Goal: Obtain resource: Download file/media

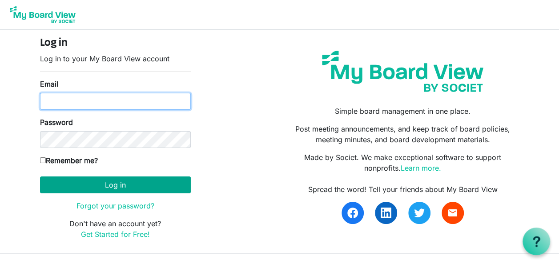
type input "alisonlynneb@gmail.com"
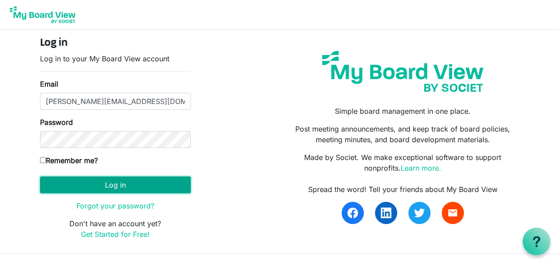
click at [117, 187] on button "Log in" at bounding box center [115, 184] width 151 height 17
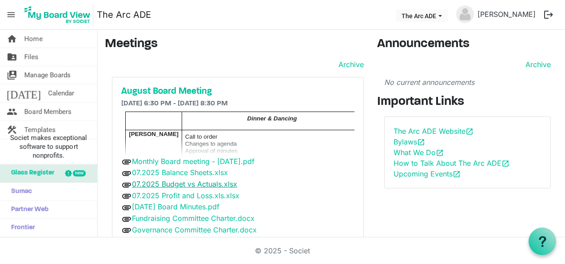
click at [199, 186] on link "07.2025 Budget vs Actuals.xlsx" at bounding box center [184, 184] width 105 height 9
click at [166, 186] on link "07.2025 Budget vs Actuals.xlsx" at bounding box center [184, 184] width 105 height 9
click at [124, 220] on span "attachment" at bounding box center [126, 219] width 11 height 11
click at [189, 160] on link "Monthly Board meeting - [DATE].pdf" at bounding box center [193, 161] width 123 height 9
click at [324, 134] on p "Call to order" at bounding box center [272, 136] width 174 height 7
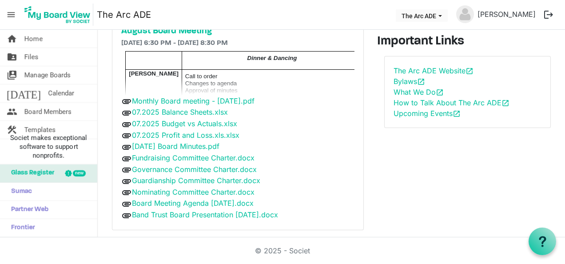
scroll to position [19, 0]
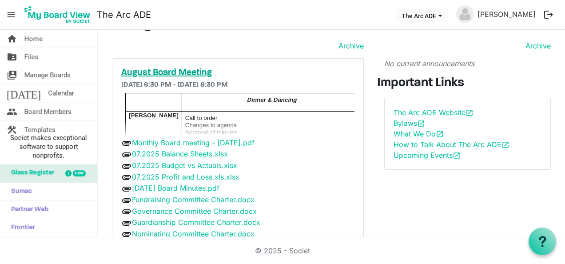
click at [194, 71] on h5 "August Board Meeting" at bounding box center [237, 73] width 233 height 11
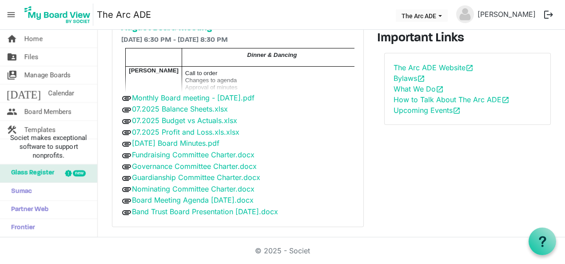
scroll to position [33, 0]
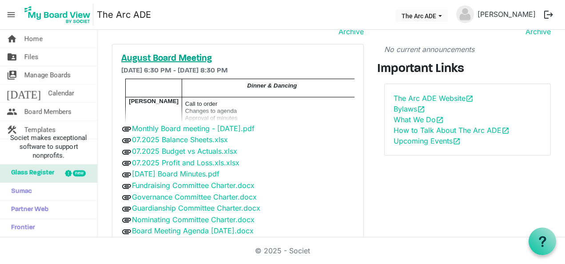
click at [174, 60] on h5 "August Board Meeting" at bounding box center [237, 58] width 233 height 11
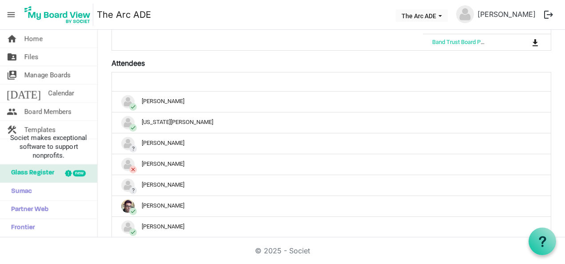
scroll to position [190, 0]
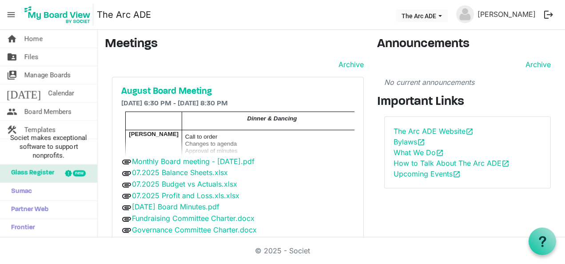
scroll to position [64, 0]
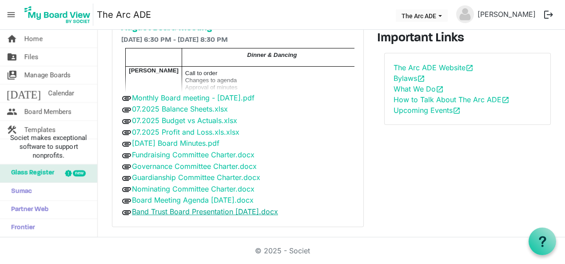
click at [278, 208] on link "Band Trust Board Presentation [DATE].docx" at bounding box center [205, 211] width 146 height 9
click at [381, 197] on div "Announcements Archive No current announcements Important Links The Arc ADE Webs…" at bounding box center [468, 103] width 195 height 261
drag, startPoint x: 556, startPoint y: 147, endPoint x: 554, endPoint y: 114, distance: 32.6
click at [554, 114] on div "Announcements Archive No current announcements Important Links The Arc ADE Webs…" at bounding box center [468, 103] width 195 height 261
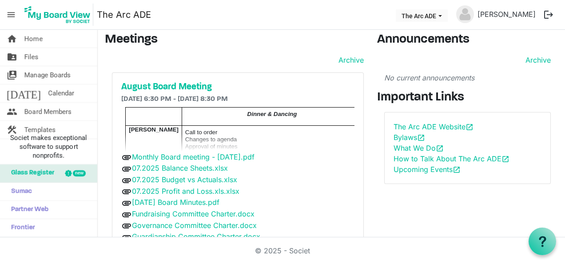
scroll to position [0, 0]
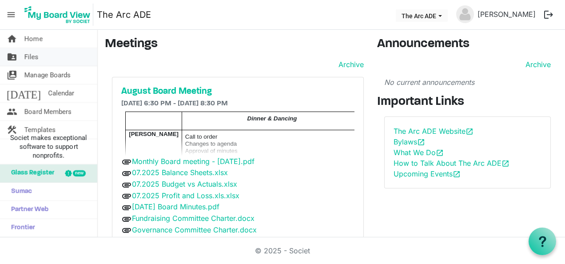
click at [30, 56] on span "Files" at bounding box center [31, 57] width 14 height 18
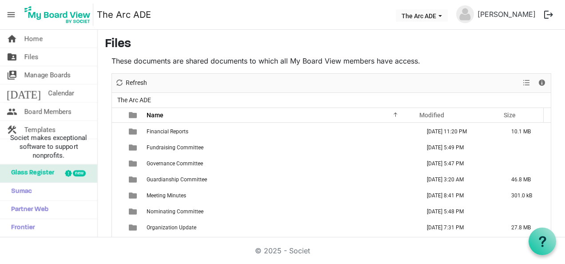
scroll to position [75, 0]
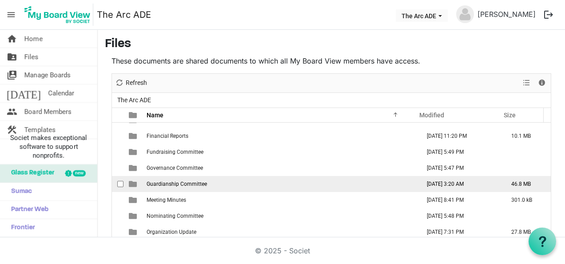
click at [181, 181] on span "Guardianship Committee" at bounding box center [177, 184] width 60 height 6
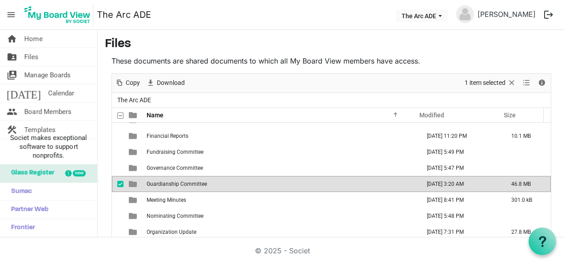
click at [181, 181] on span "Guardianship Committee" at bounding box center [177, 184] width 60 height 6
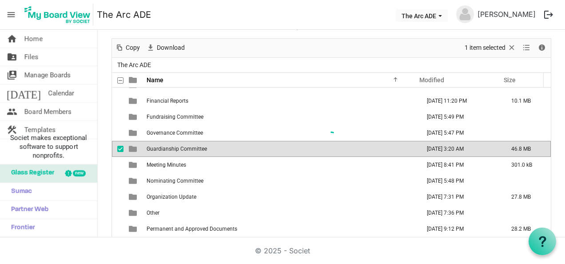
scroll to position [0, 0]
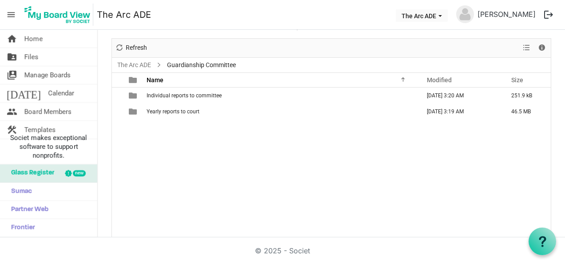
click at [181, 181] on div "Individual reports to committee [DATE] 3:20 AM 251.9 kB Yearly reports to court…" at bounding box center [331, 163] width 439 height 151
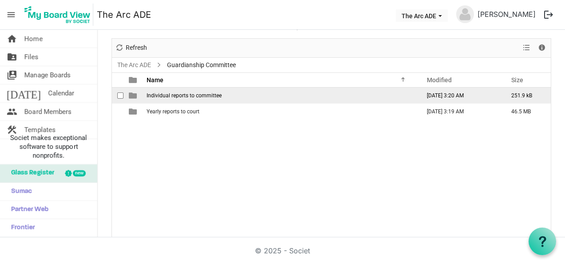
click at [158, 95] on span "Individual reports to committee" at bounding box center [184, 95] width 75 height 6
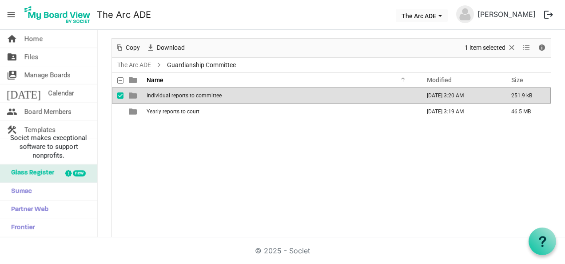
click at [158, 95] on span "Individual reports to committee" at bounding box center [184, 95] width 75 height 6
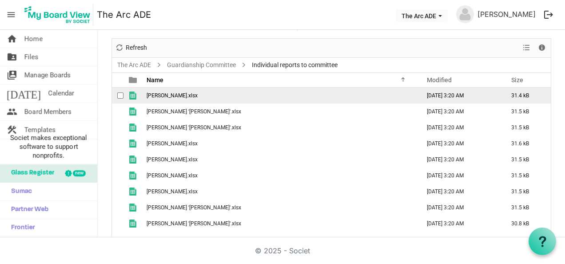
click at [152, 92] on span "[PERSON_NAME].xlsx" at bounding box center [172, 95] width 51 height 6
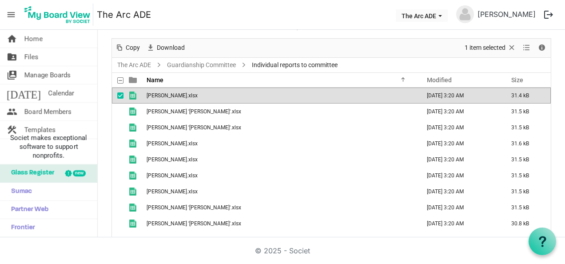
click at [152, 92] on span "[PERSON_NAME].xlsx" at bounding box center [172, 95] width 51 height 6
click at [96, 240] on div "© 2025 - Societ" at bounding box center [282, 250] width 507 height 27
